Goal: Find specific page/section: Find specific page/section

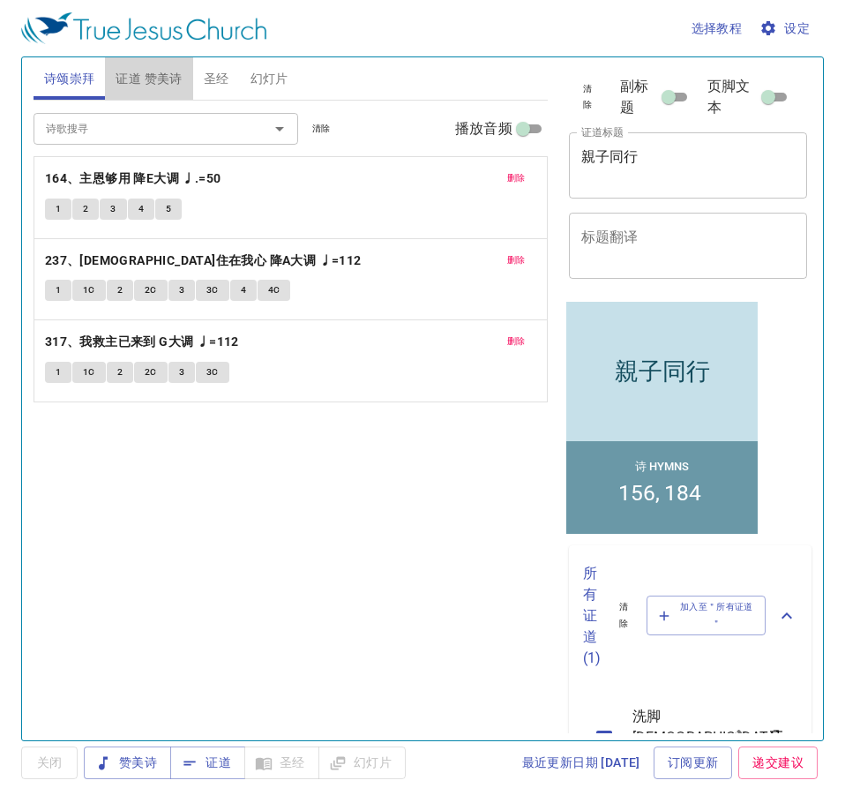
click at [173, 80] on span "证道 赞美诗" at bounding box center [149, 79] width 66 height 22
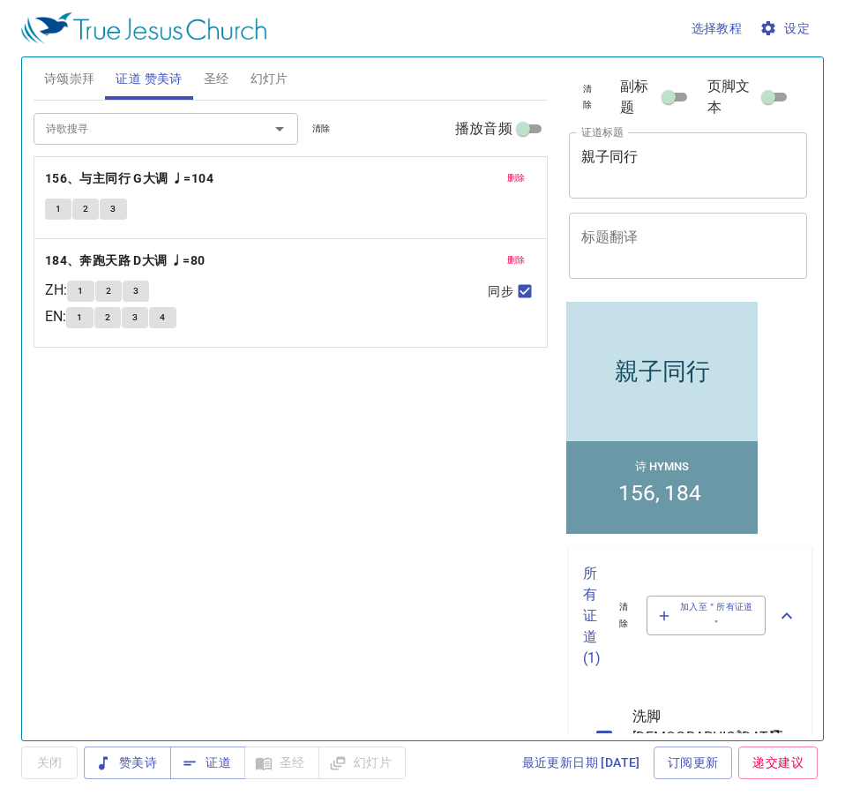
click at [521, 181] on span "删除" at bounding box center [516, 178] width 19 height 16
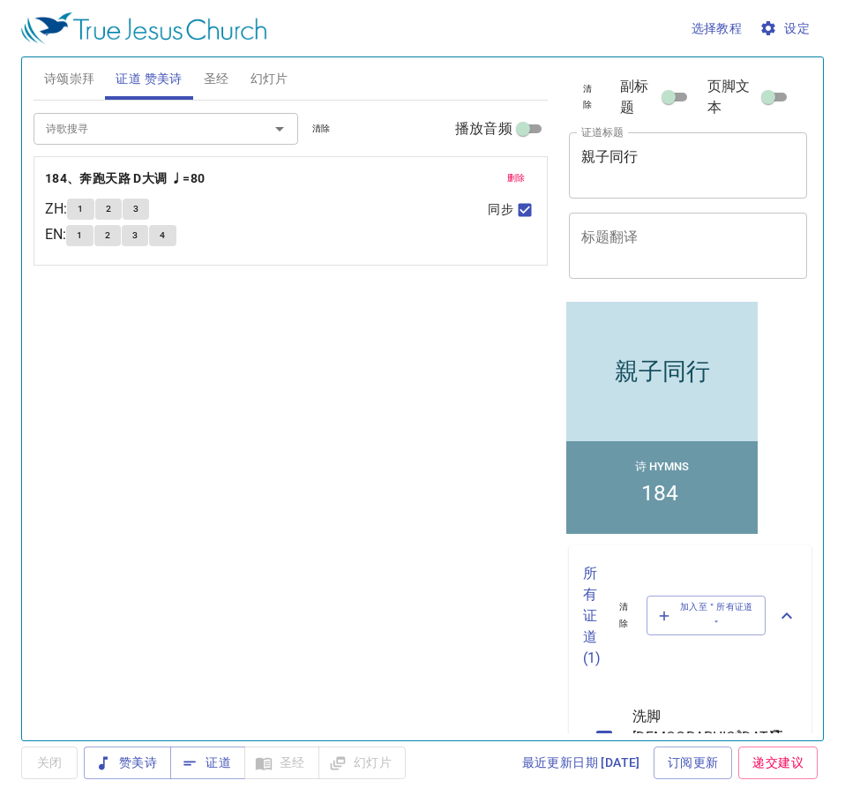
click at [521, 181] on span "删除" at bounding box center [516, 178] width 19 height 16
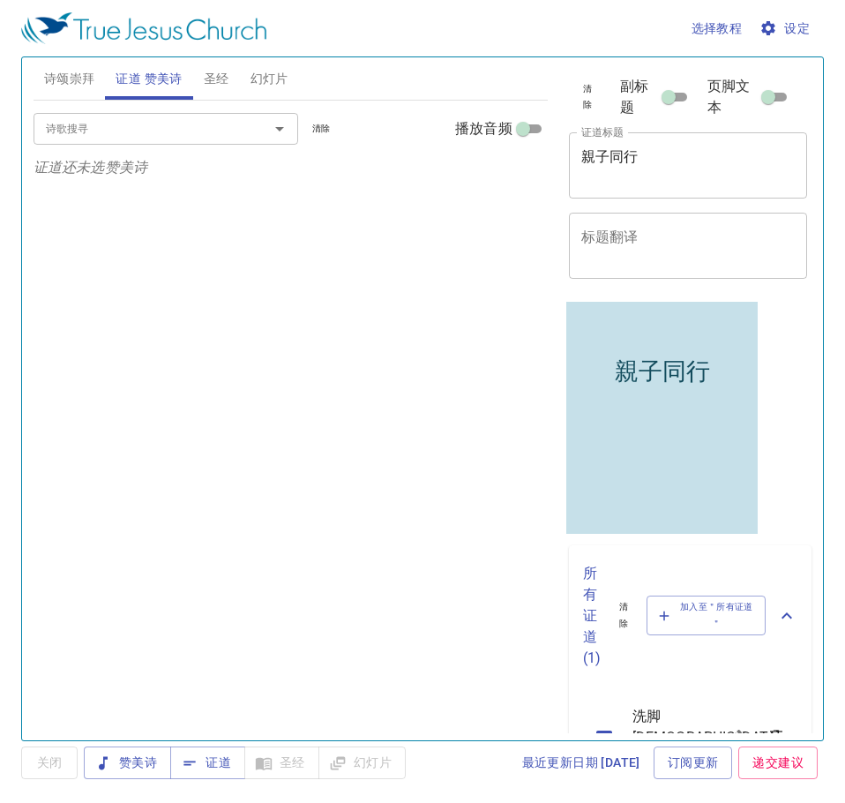
click at [161, 126] on input "诗歌搜寻" at bounding box center [140, 128] width 202 height 20
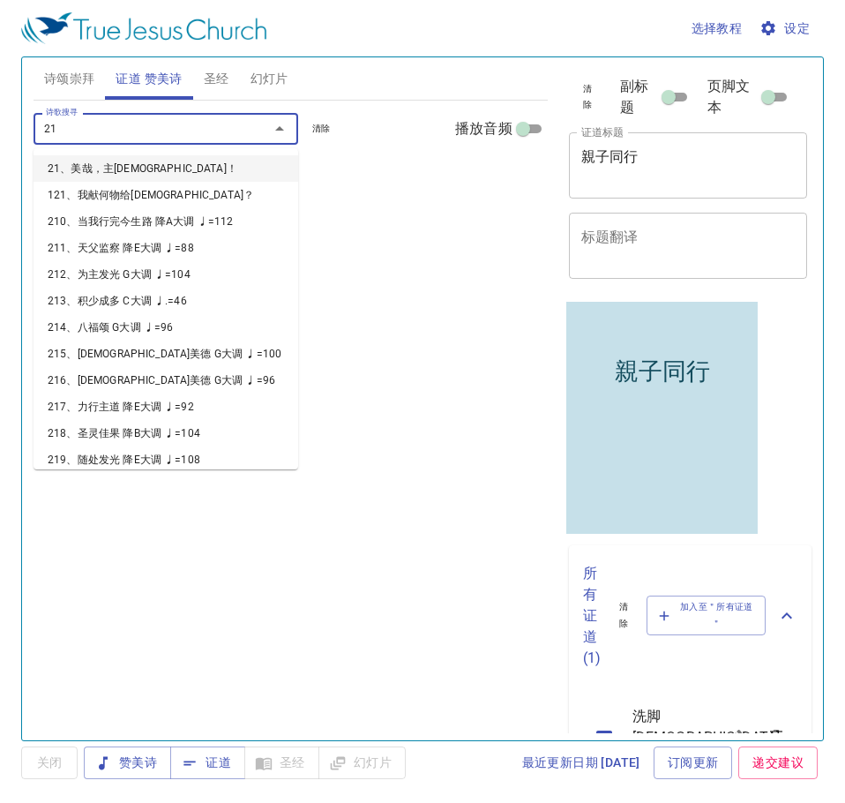
type input "218"
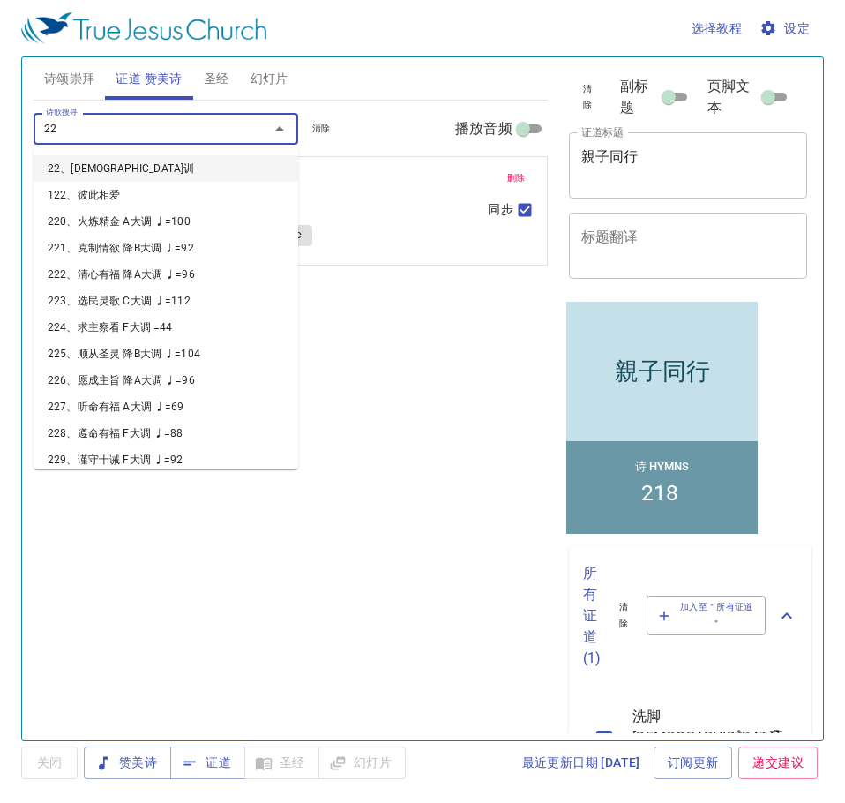
type input "221"
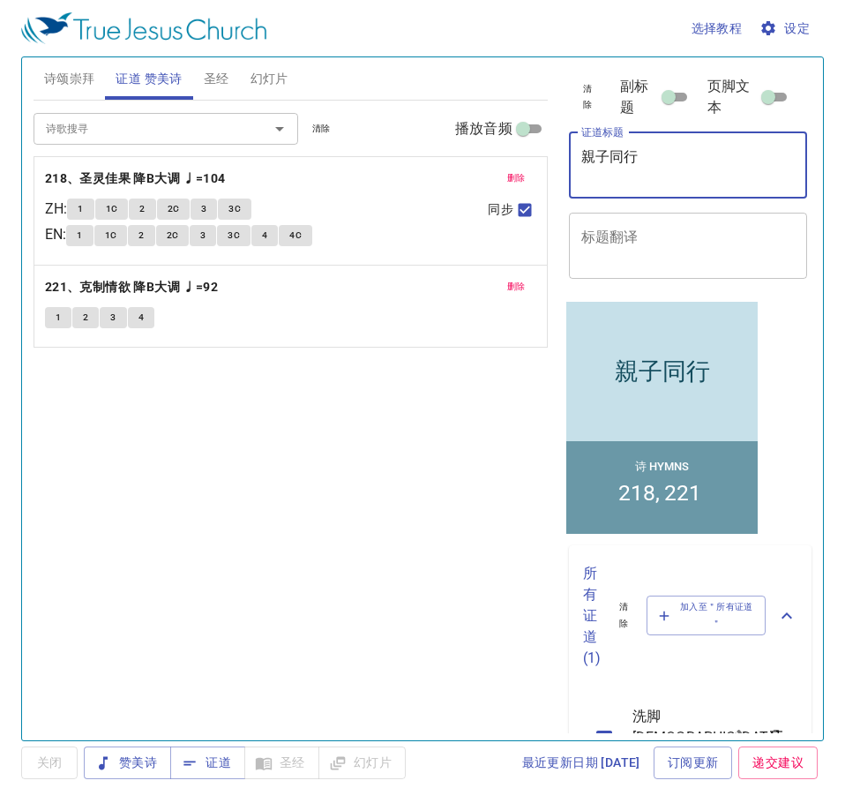
click at [668, 161] on textarea "親子同行" at bounding box center [688, 165] width 214 height 34
type textarea "親"
click at [353, 528] on div "诗歌搜寻 诗歌搜寻 清除 播放音频 删除 218、圣灵佳果 降B大调 ♩=104 ZH : 1 1C 2 2C 3 3C EN : 1 1C 2 2C 3 3…" at bounding box center [291, 413] width 514 height 625
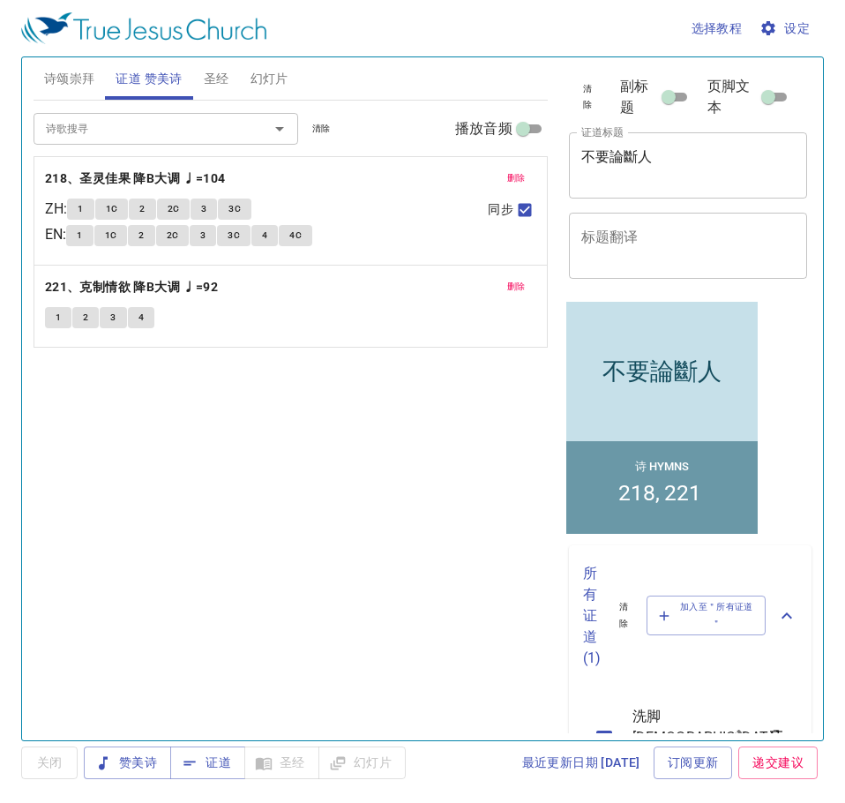
drag, startPoint x: 695, startPoint y: 153, endPoint x: 185, endPoint y: 480, distance: 605.9
click at [185, 480] on div "诗歌搜寻 诗歌搜寻 清除 播放音频 删除 218、圣灵佳果 降B大调 ♩=104 ZH : 1 1C 2 2C 3 3C EN : 1 1C 2 2C 3 3…" at bounding box center [291, 413] width 514 height 625
click at [798, 29] on span "设定" at bounding box center [786, 29] width 47 height 22
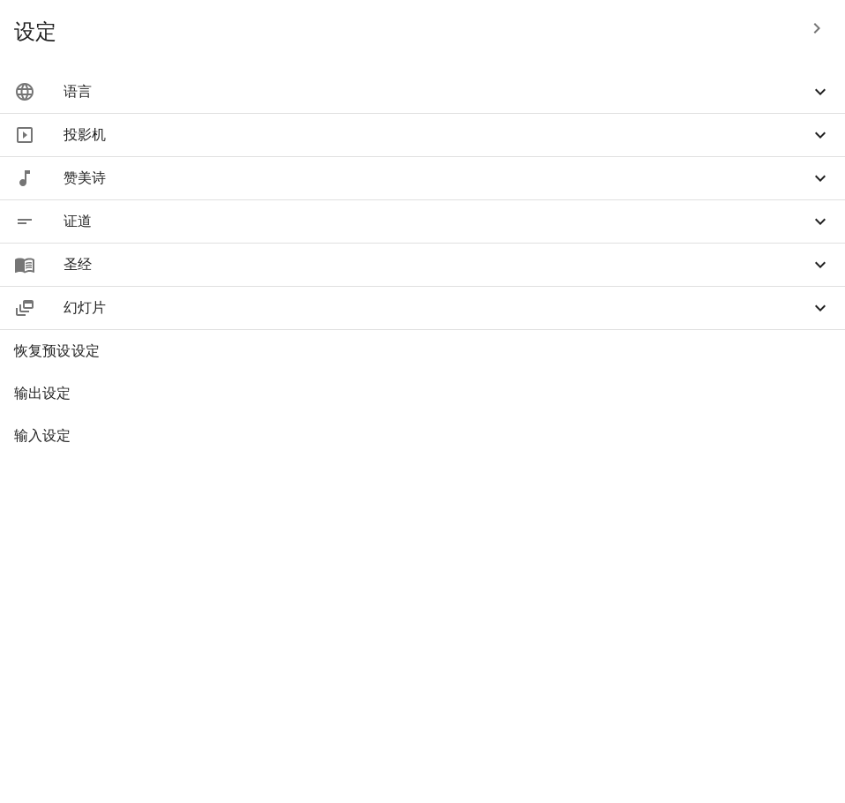
click at [510, 86] on span "语言" at bounding box center [437, 91] width 746 height 21
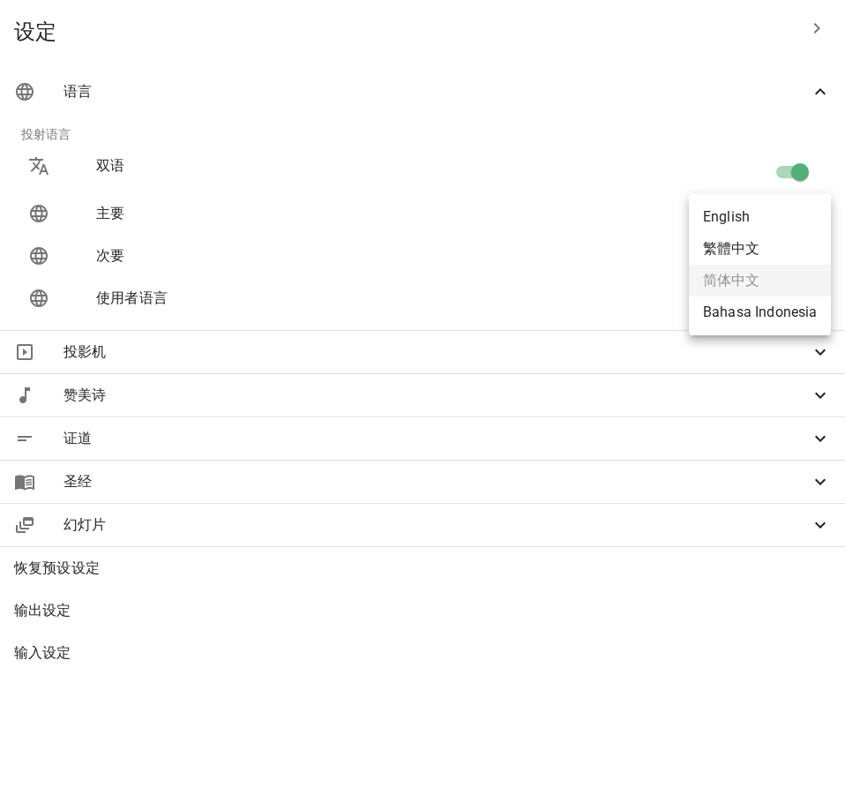
click at [805, 213] on body "选择教程 设定 诗颂崇拜 证道 赞美诗 圣经 幻灯片 诗歌搜寻 诗歌搜寻 清除 播放音频 删除 164、主恩够用 降E大调 ♩.=50 1 2 3 4 5 删…" at bounding box center [422, 401] width 845 height 803
click at [720, 283] on ul "English 繁體中文 简体中文 Bahasa Indonesia" at bounding box center [760, 264] width 142 height 141
click at [156, 457] on div at bounding box center [422, 401] width 845 height 803
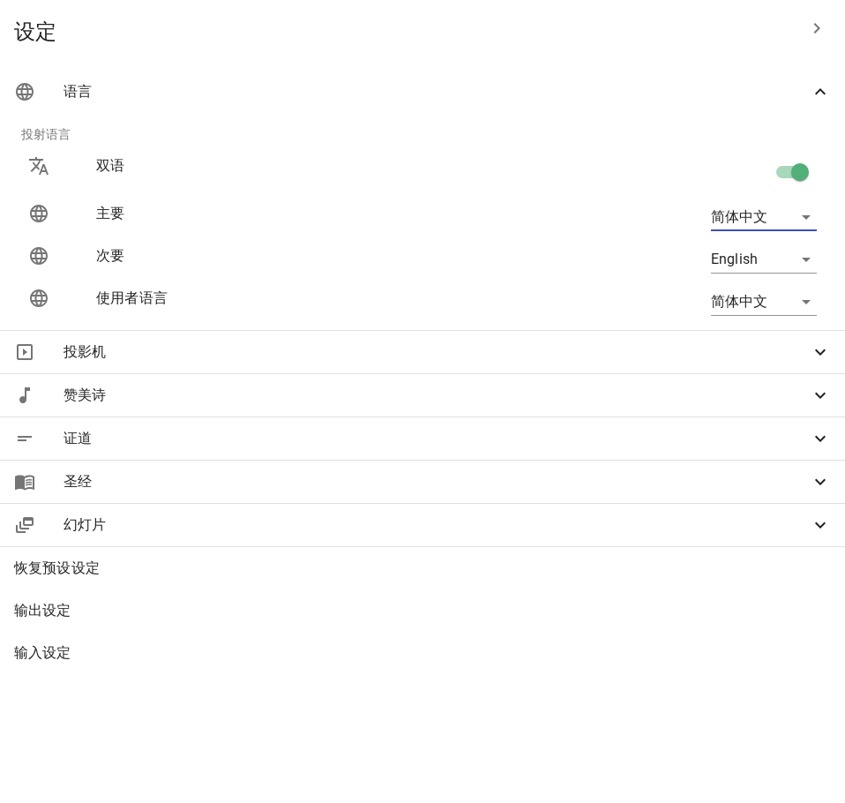
click at [169, 515] on div at bounding box center [422, 401] width 845 height 803
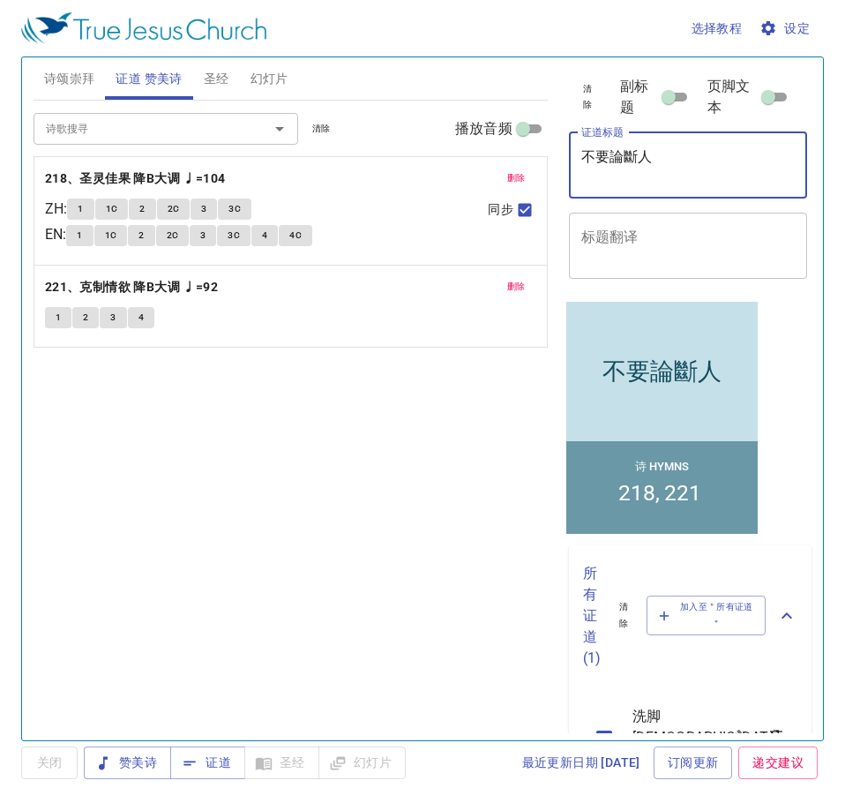
click at [693, 161] on textarea "不要論斷人" at bounding box center [688, 165] width 214 height 34
type textarea "不要論斷人"
click at [296, 630] on div "诗歌搜寻 诗歌搜寻 清除 播放音频 删除 218、圣灵佳果 降B大调 ♩=104 ZH : 1 1C 2 2C 3 3C EN : 1 1C 2 2C 3 3…" at bounding box center [291, 413] width 514 height 625
drag, startPoint x: 657, startPoint y: 159, endPoint x: 577, endPoint y: 150, distance: 80.8
click at [577, 150] on div "不要論斷人 x 证道标题" at bounding box center [688, 165] width 239 height 66
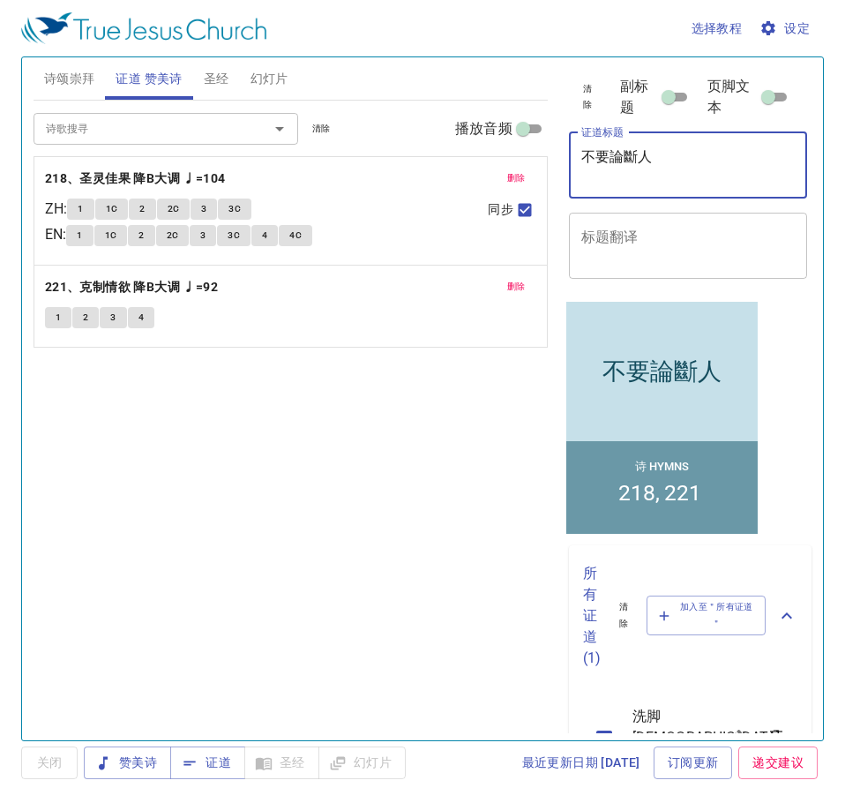
click at [444, 453] on div "诗歌搜寻 诗歌搜寻 清除 播放音频 删除 218、圣灵佳果 降B大调 ♩=104 ZH : 1 1C 2 2C 3 3C EN : 1 1C 2 2C 3 3…" at bounding box center [291, 413] width 514 height 625
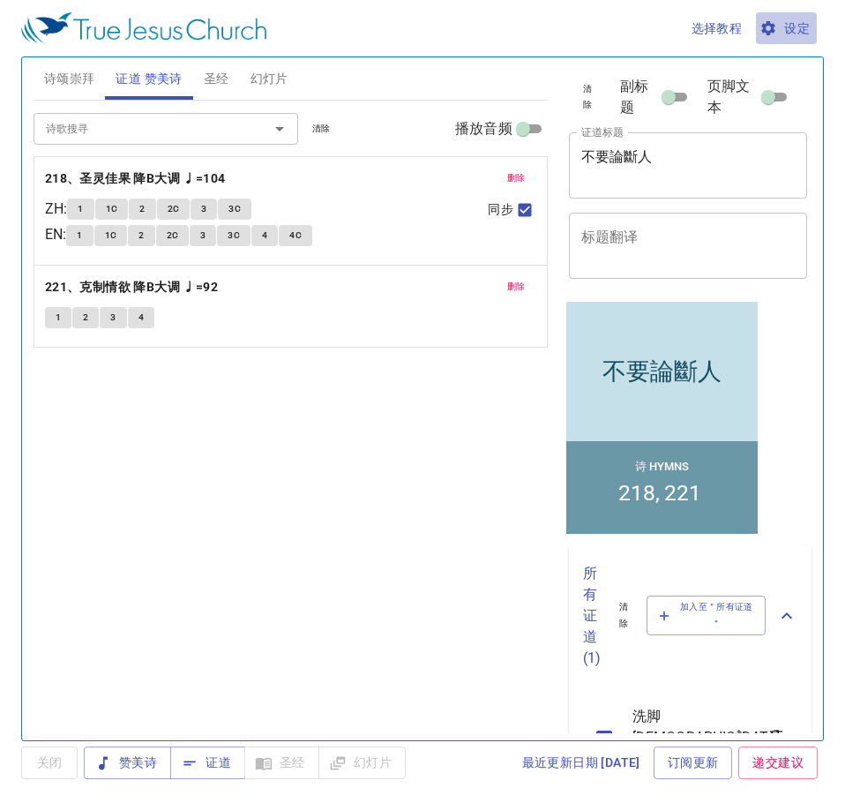
click at [801, 26] on span "设定" at bounding box center [786, 29] width 47 height 22
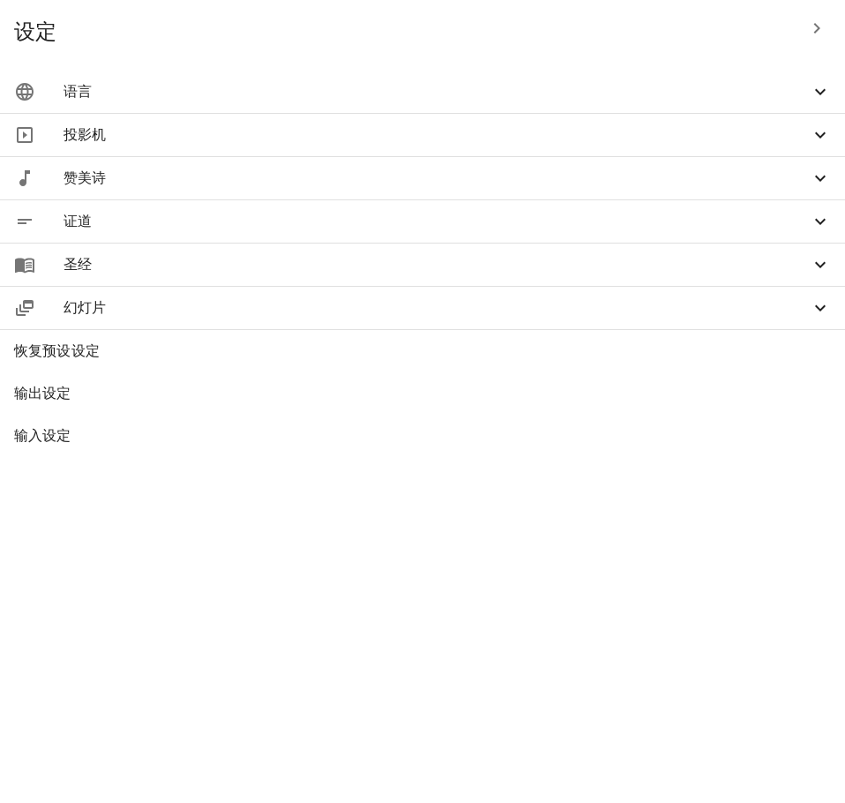
click at [477, 87] on span "语言" at bounding box center [437, 91] width 746 height 21
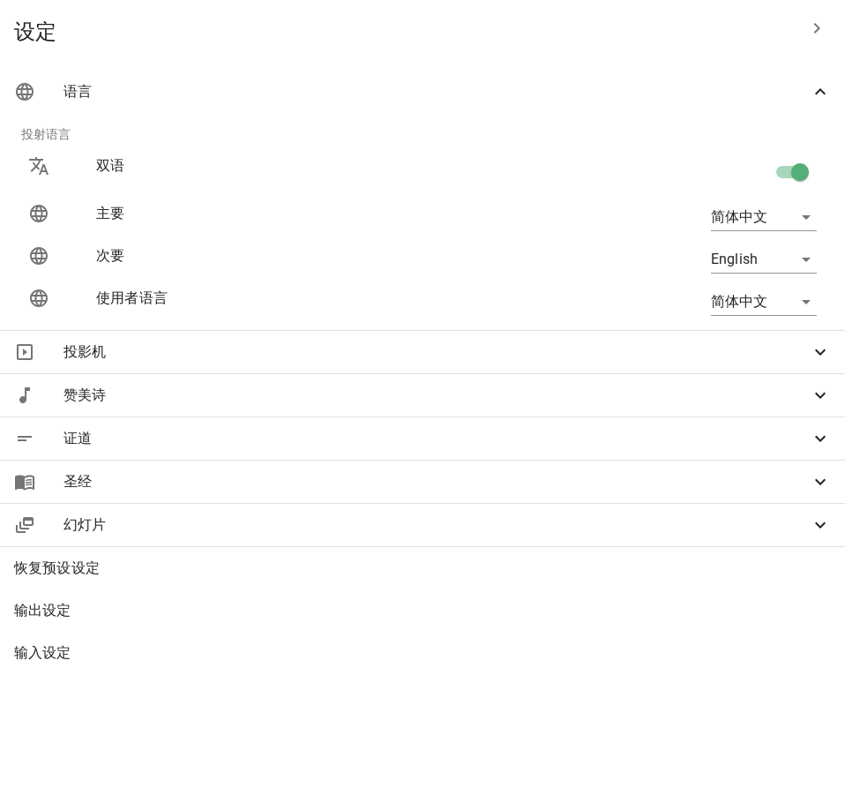
click at [188, 472] on div at bounding box center [422, 401] width 845 height 803
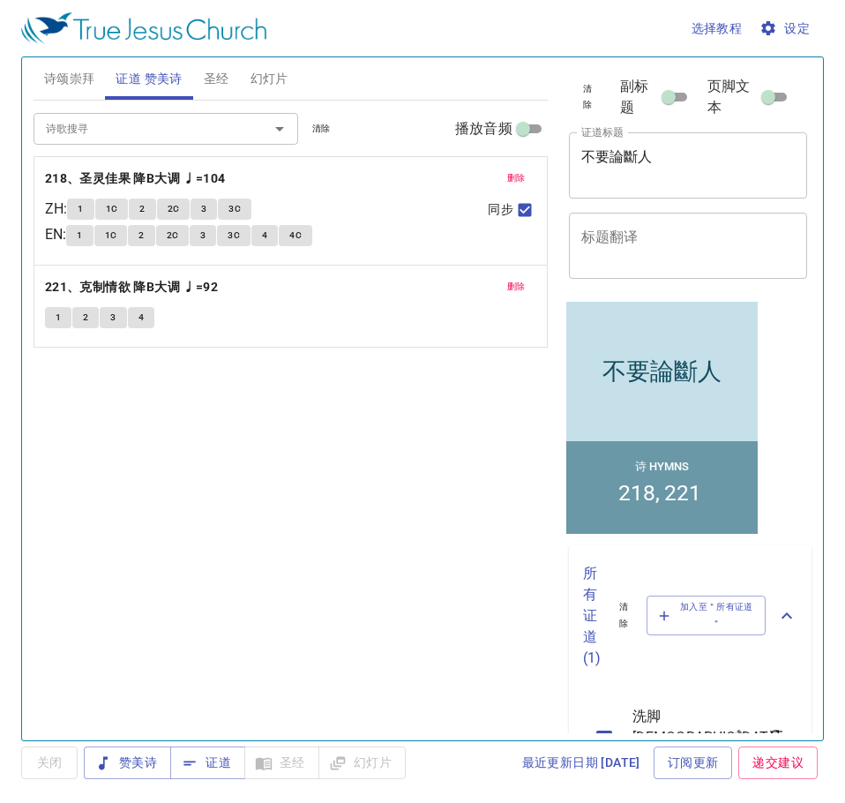
click at [663, 154] on textarea "不要論斷人" at bounding box center [688, 165] width 214 height 34
click at [421, 505] on div "诗歌搜寻 诗歌搜寻 清除 播放音频 删除 218、圣灵佳果 降B大调 ♩=104 ZH : 1 1C 2 2C 3 3C EN : 1 1C 2 2C 3 3…" at bounding box center [291, 413] width 514 height 625
click at [218, 768] on span "证道" at bounding box center [207, 763] width 47 height 22
click at [218, 78] on span "圣经" at bounding box center [217, 79] width 26 height 22
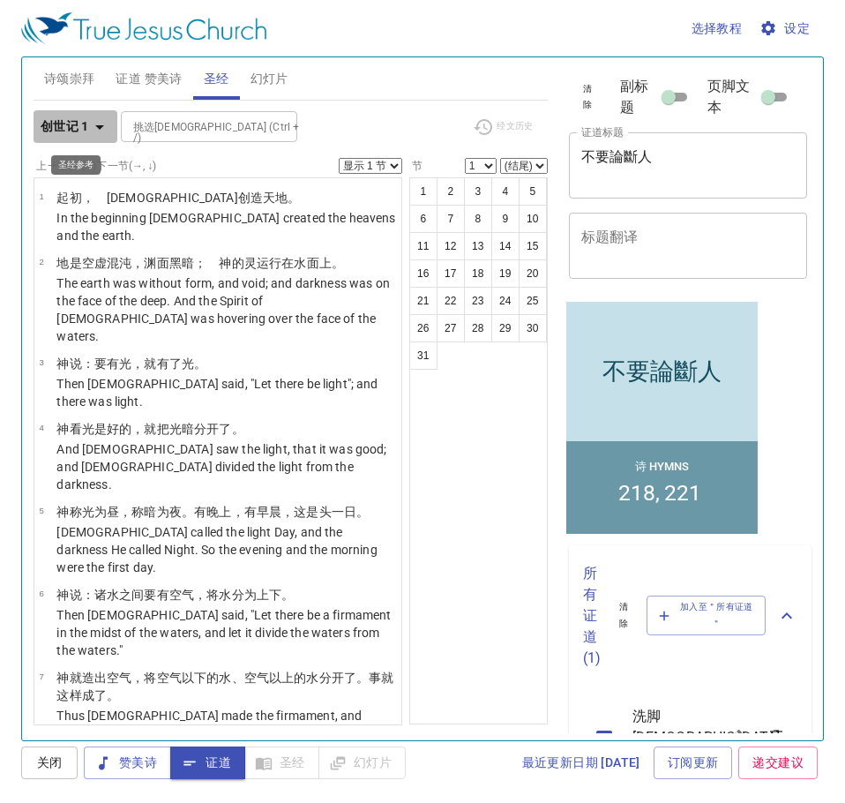
click at [98, 124] on icon "button" at bounding box center [99, 126] width 21 height 21
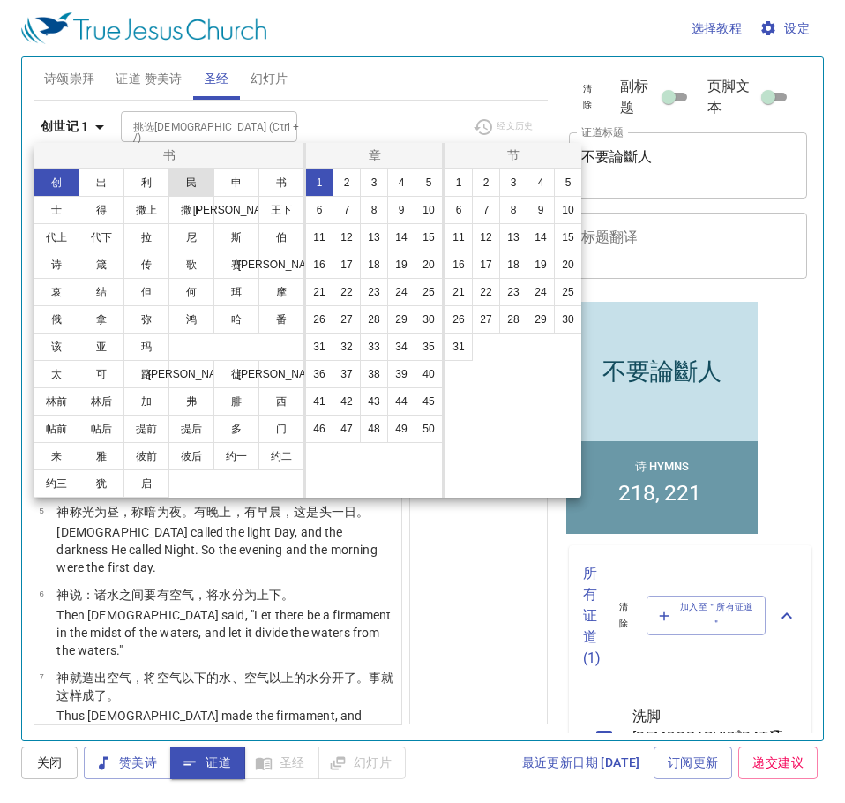
click at [191, 187] on button "民" at bounding box center [191, 182] width 46 height 28
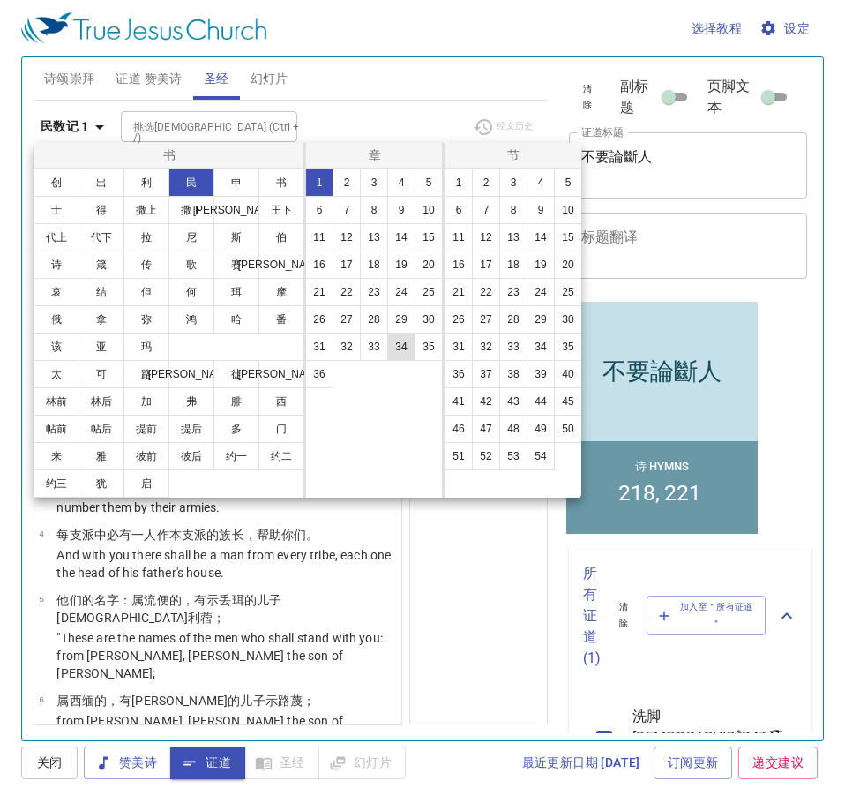
click at [399, 348] on button "34" at bounding box center [401, 347] width 28 height 28
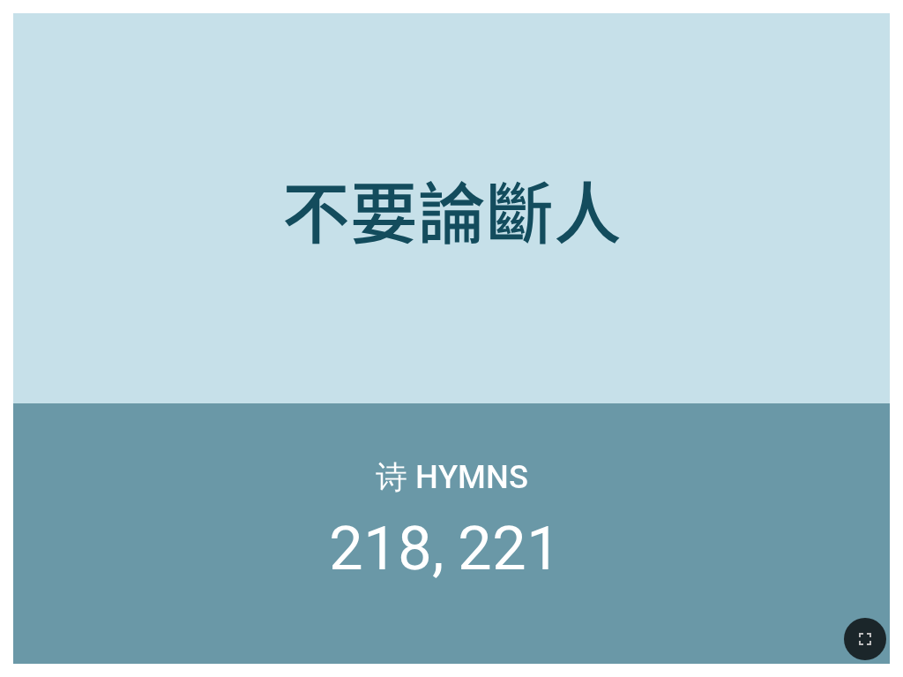
drag, startPoint x: 865, startPoint y: 641, endPoint x: 1277, endPoint y: 812, distance: 446.1
click at [865, 641] on icon "button" at bounding box center [865, 638] width 21 height 21
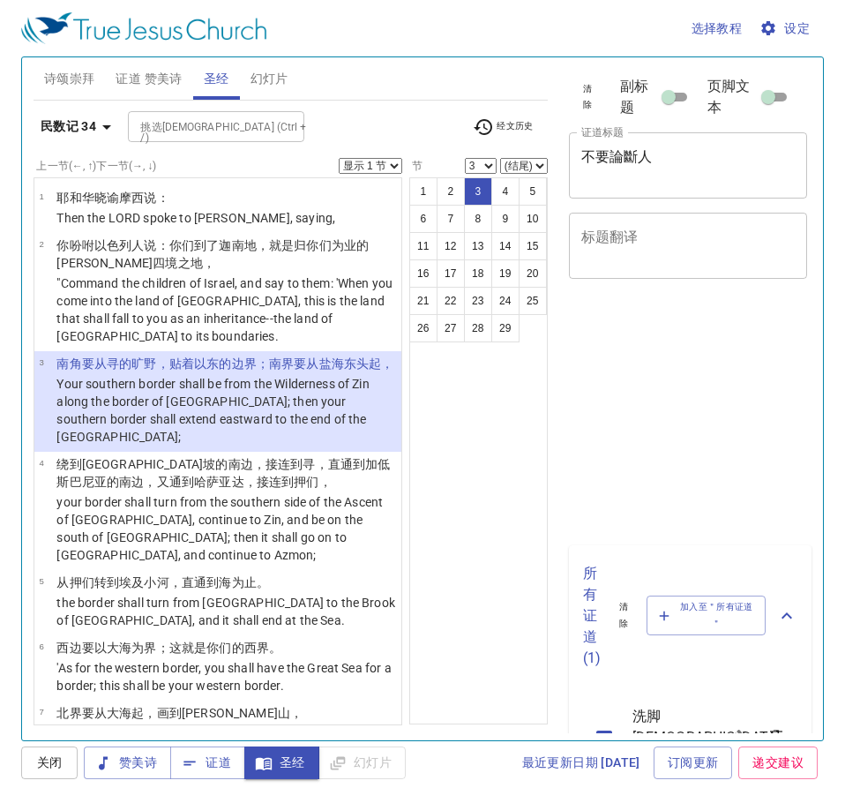
select select "3"
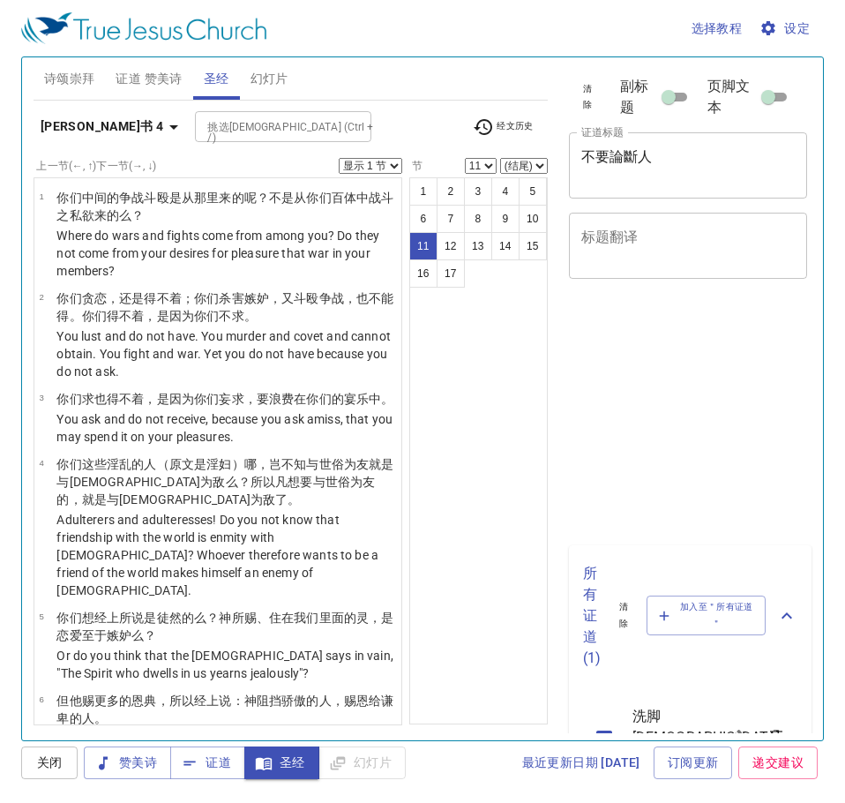
select select "11"
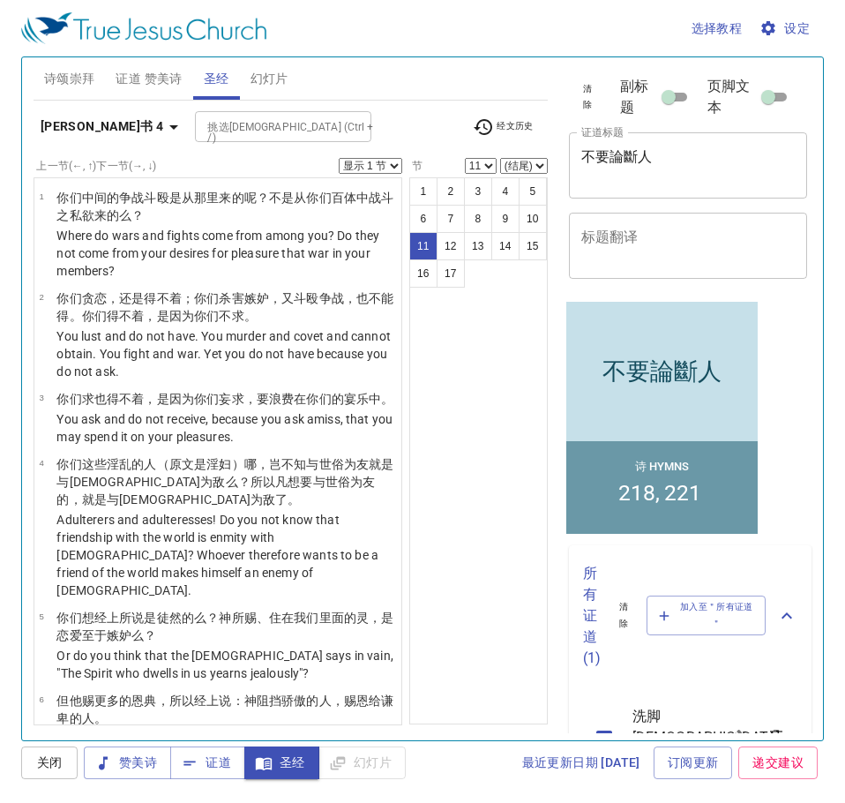
scroll to position [737, 0]
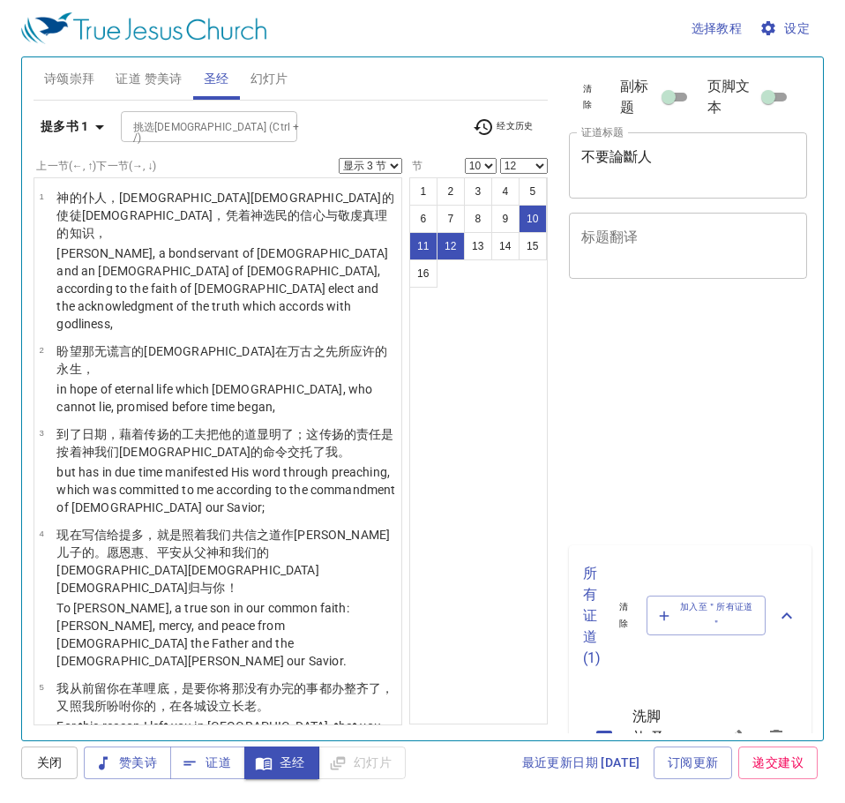
select select "3"
select select "10"
select select "12"
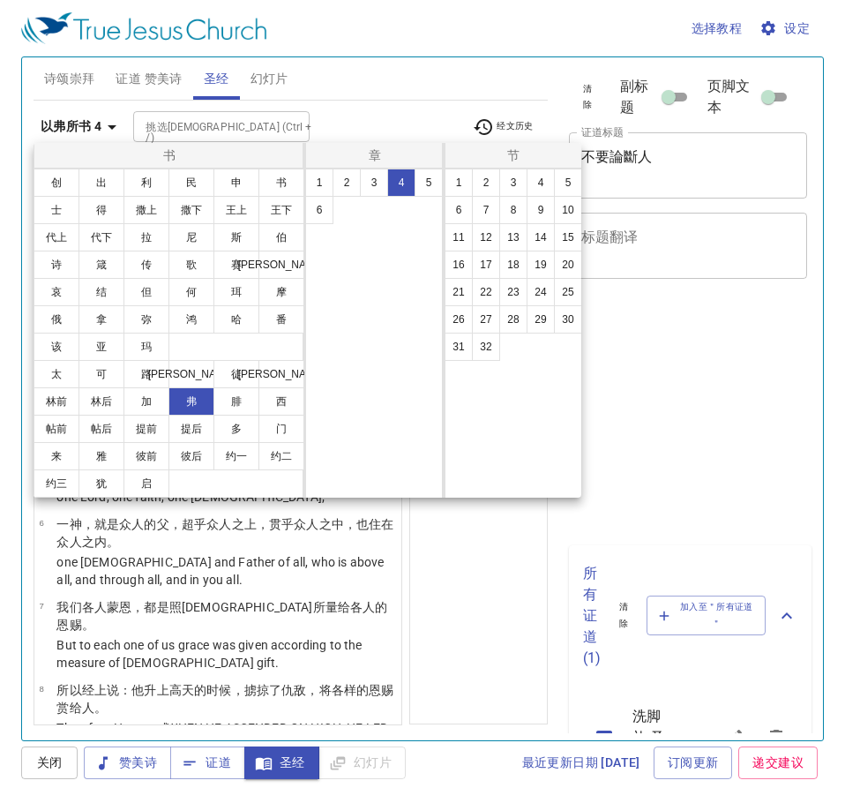
select select "3"
select select "5"
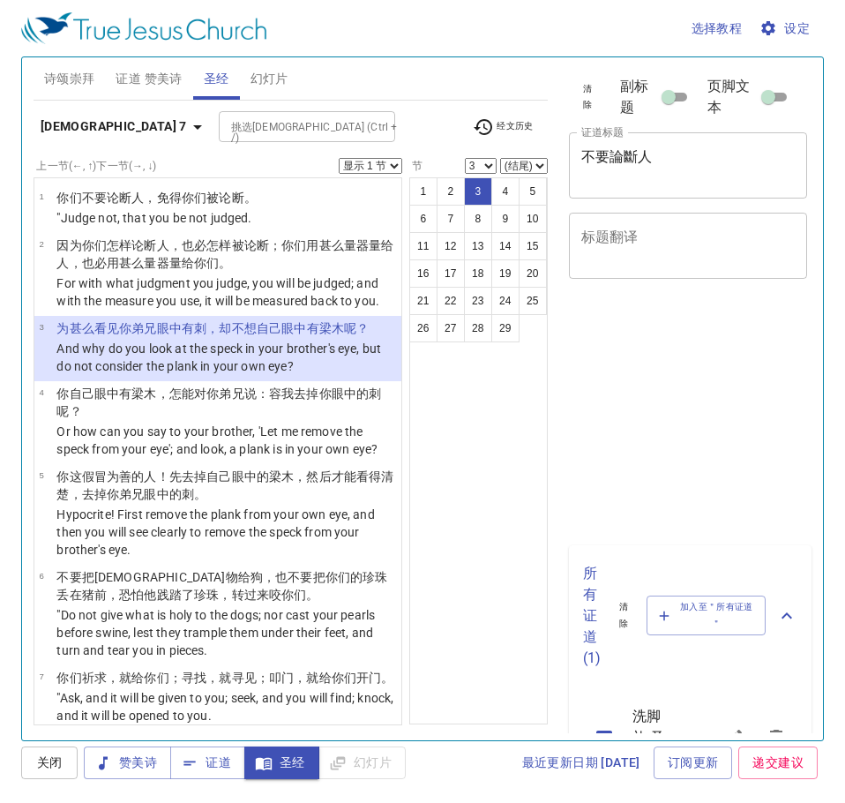
select select "3"
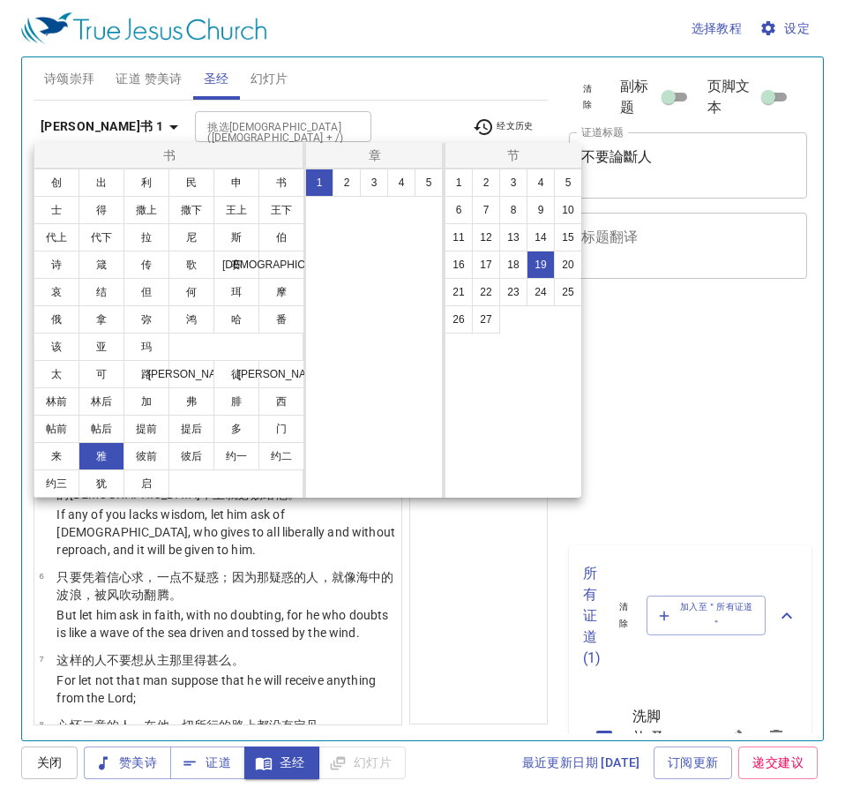
select select "19"
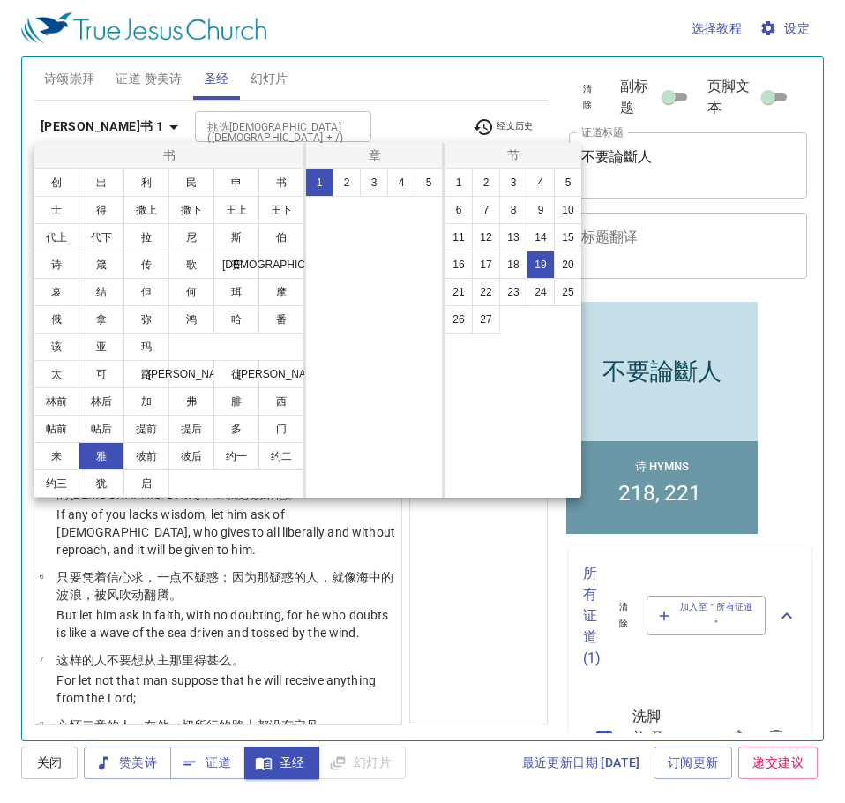
scroll to position [1163, 0]
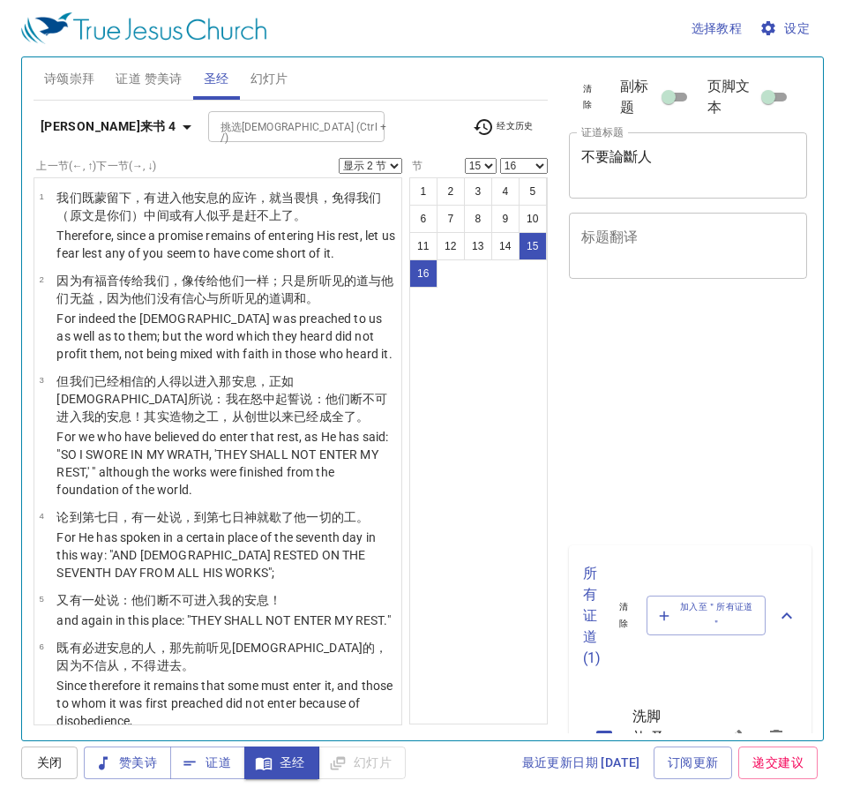
select select "2"
select select "15"
select select "16"
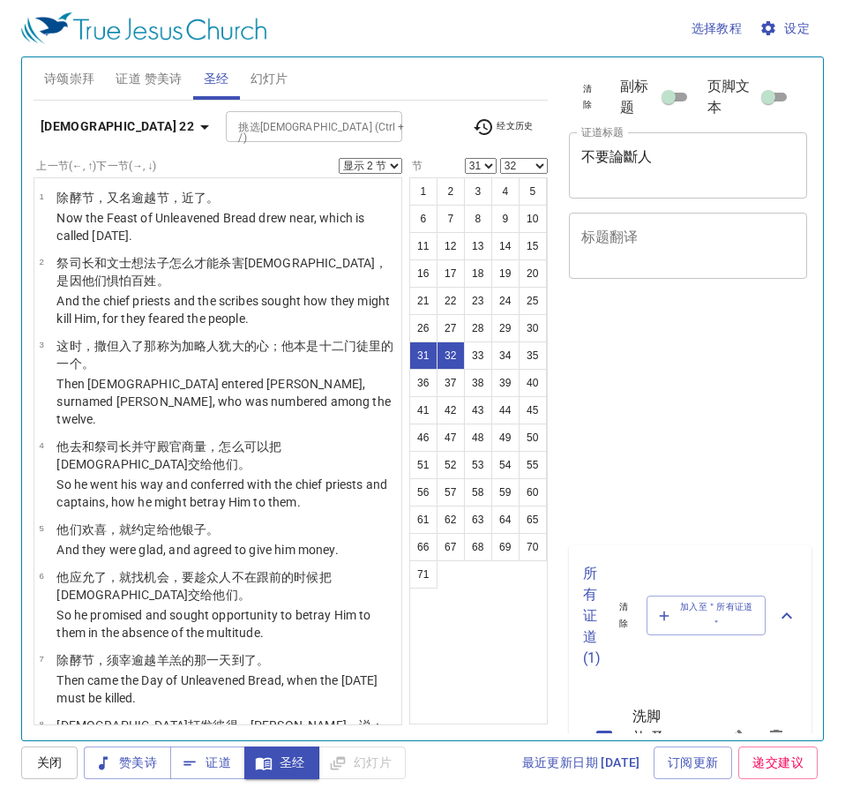
select select "2"
select select "31"
select select "32"
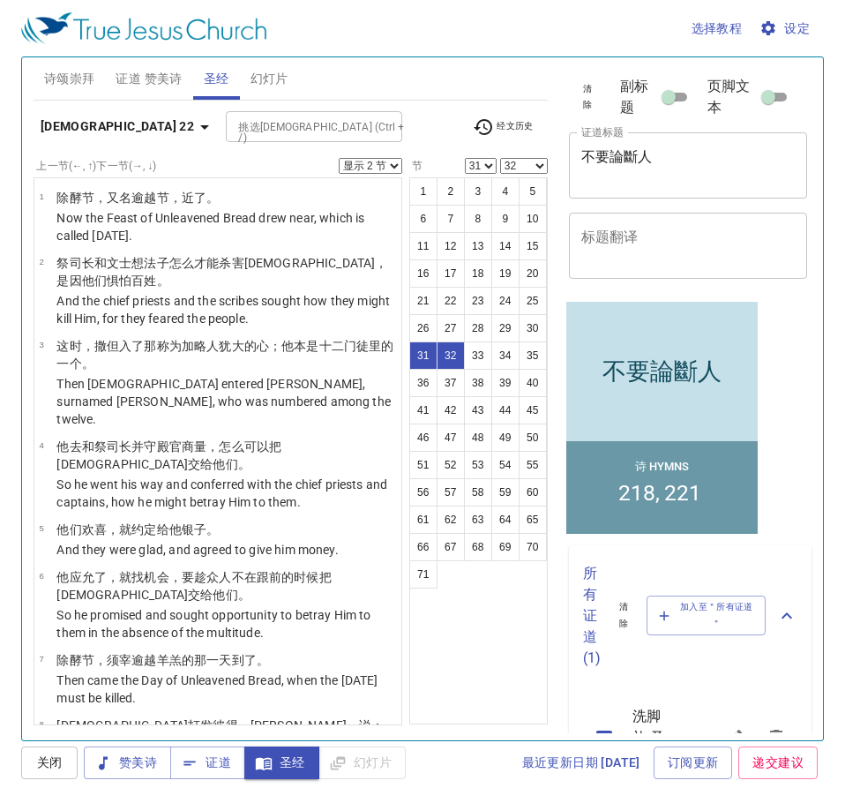
scroll to position [2087, 0]
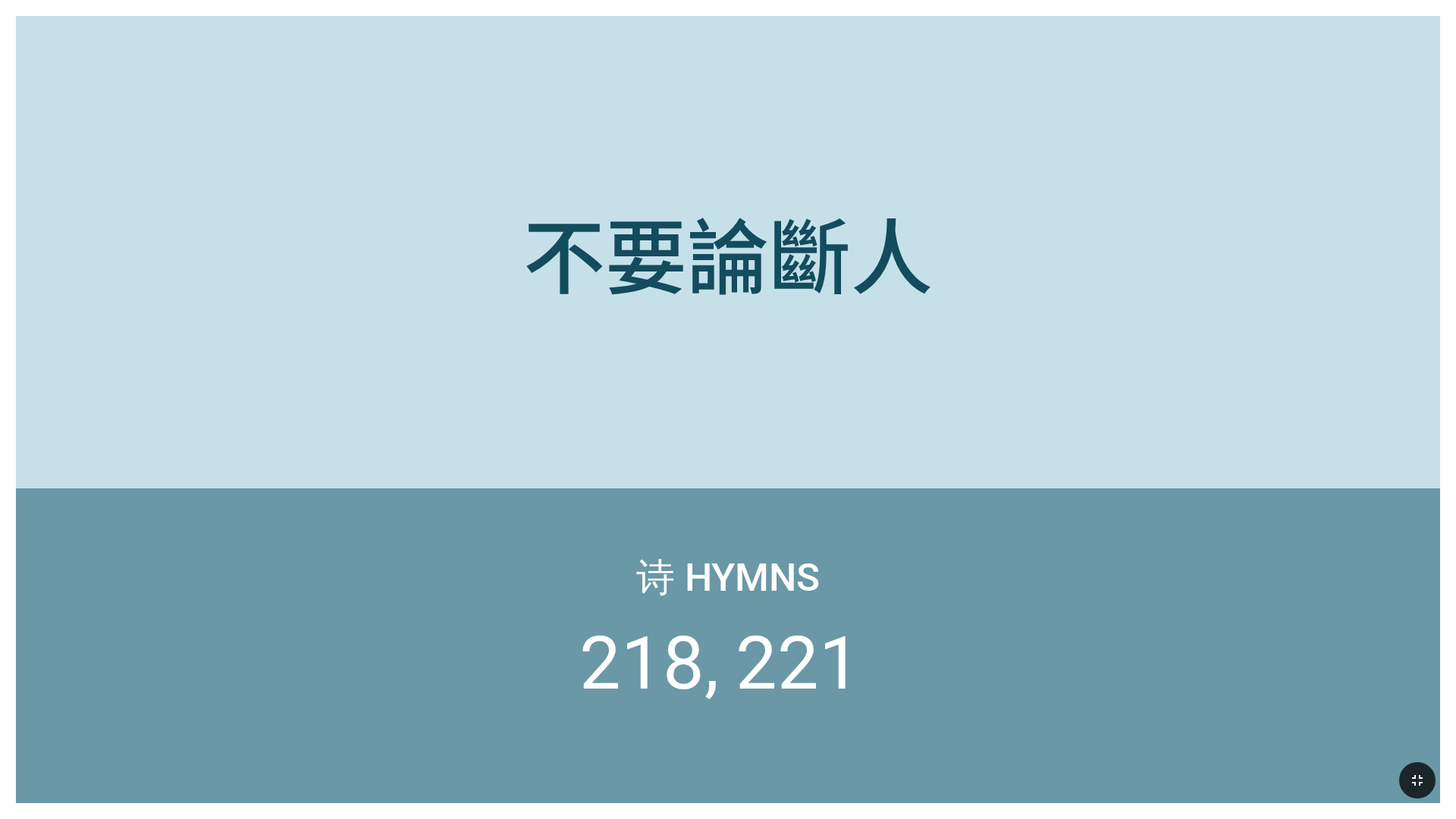
click at [1423, 777] on icon "button" at bounding box center [1416, 779] width 18 height 18
